Goal: Find specific page/section: Find specific page/section

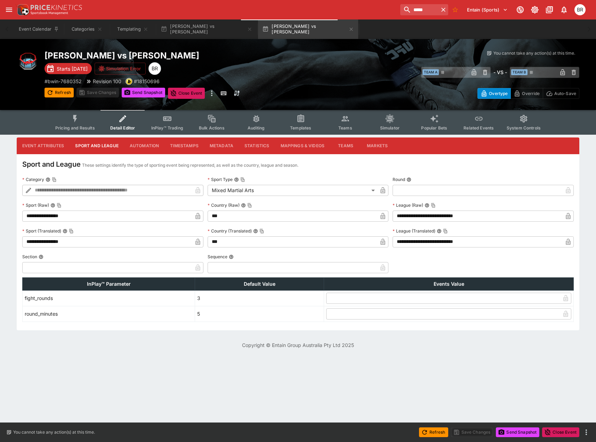
click at [348, 27] on icon "button" at bounding box center [351, 29] width 6 height 6
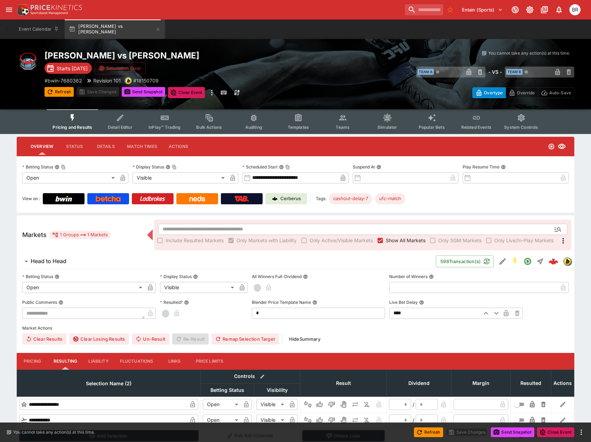
click at [294, 119] on icon "Event type filters" at bounding box center [298, 117] width 9 height 9
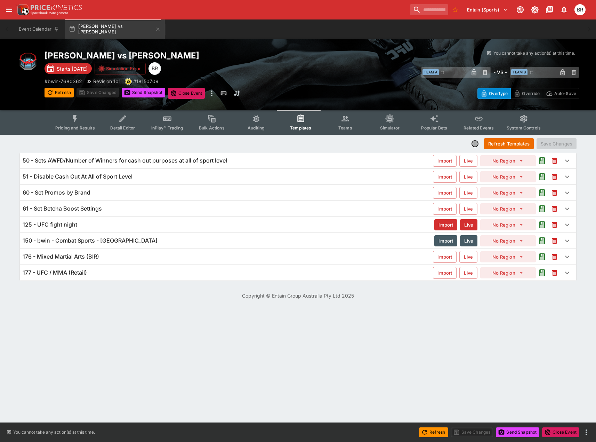
click at [121, 122] on icon "Event type filters" at bounding box center [122, 118] width 9 height 9
